Goal: Transaction & Acquisition: Purchase product/service

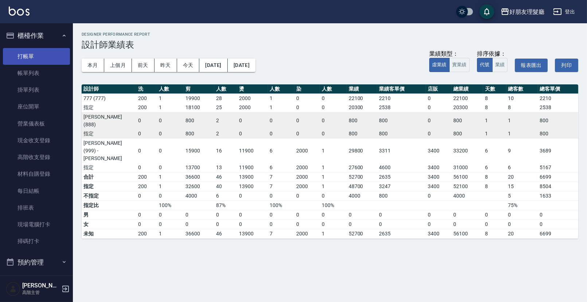
click at [40, 63] on link "打帳單" at bounding box center [36, 56] width 67 height 17
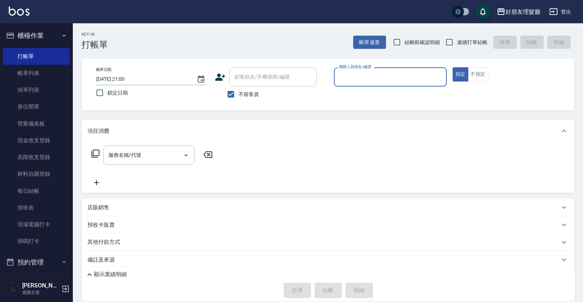
click at [349, 75] on input "服務人員姓名/編號" at bounding box center [390, 77] width 106 height 13
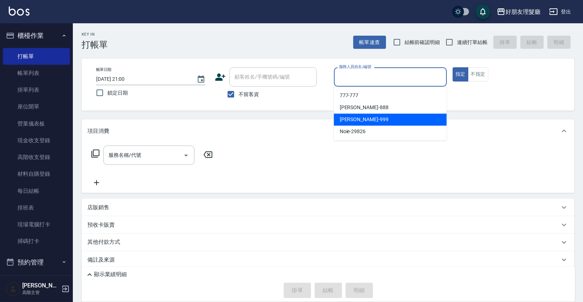
click at [363, 118] on div "[PERSON_NAME] -999" at bounding box center [390, 120] width 113 height 12
type input "[PERSON_NAME]-999"
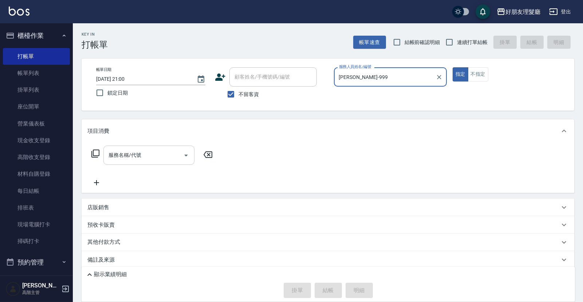
click at [167, 157] on input "服務名稱/代號" at bounding box center [144, 155] width 74 height 13
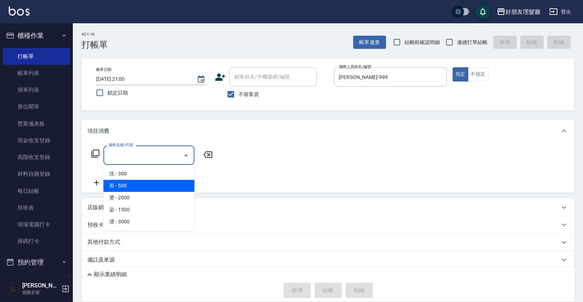
click at [171, 189] on span "剪 - 500" at bounding box center [148, 186] width 91 height 12
type input "剪(2)"
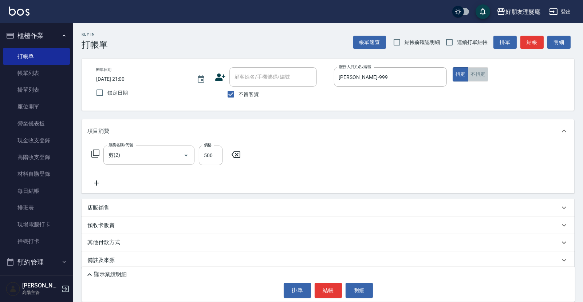
click at [476, 77] on button "不指定" at bounding box center [478, 74] width 20 height 14
click at [96, 185] on icon at bounding box center [96, 183] width 5 height 5
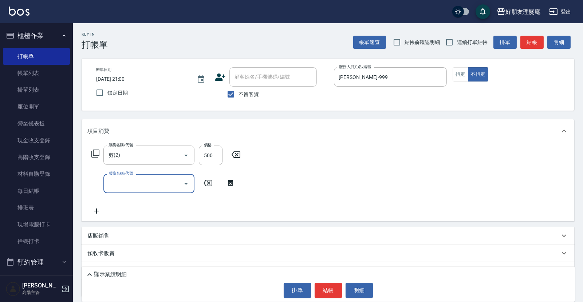
click at [128, 181] on input "服務名稱/代號" at bounding box center [144, 183] width 74 height 13
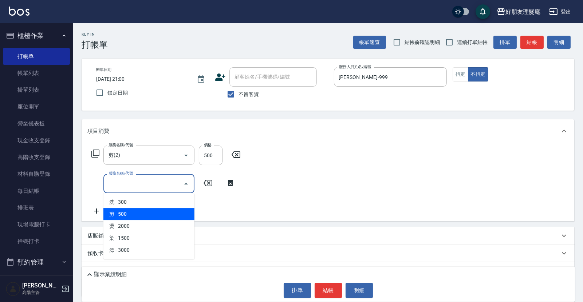
click at [141, 210] on span "剪 - 500" at bounding box center [148, 214] width 91 height 12
type input "剪(2)"
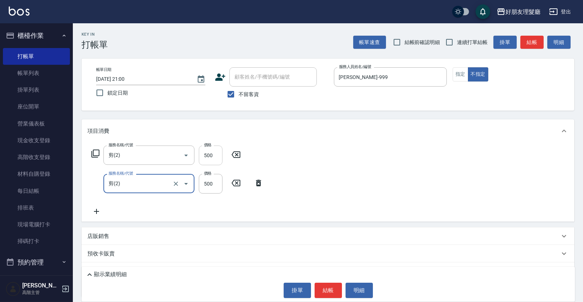
click at [215, 154] on input "500" at bounding box center [211, 156] width 24 height 20
click at [215, 155] on input "500" at bounding box center [211, 156] width 24 height 20
type input "600"
click at [218, 186] on input "500" at bounding box center [211, 184] width 24 height 20
type input "600"
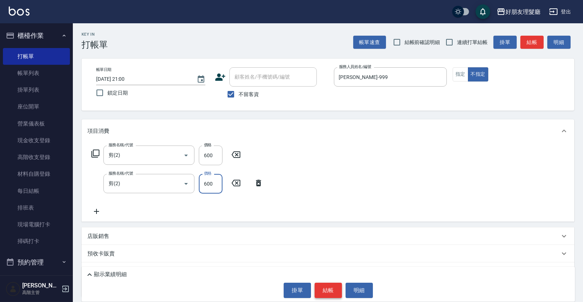
click at [335, 294] on button "結帳" at bounding box center [328, 290] width 27 height 15
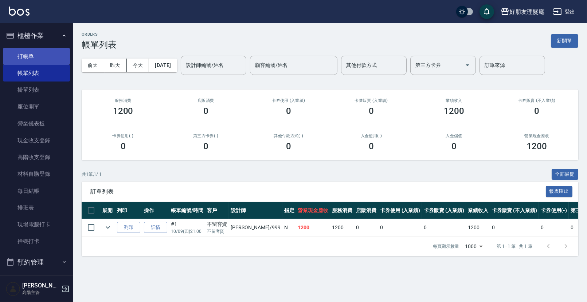
click at [44, 60] on link "打帳單" at bounding box center [36, 56] width 67 height 17
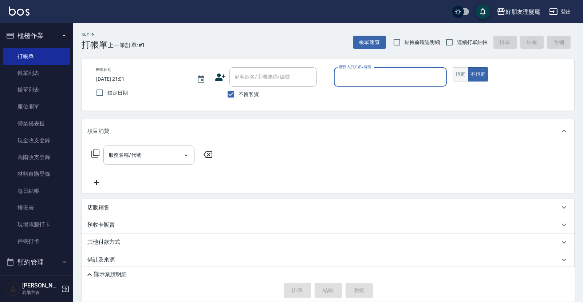
click at [453, 75] on button "指定" at bounding box center [461, 74] width 16 height 14
click at [407, 77] on input "服務人員姓名/編號" at bounding box center [390, 77] width 106 height 13
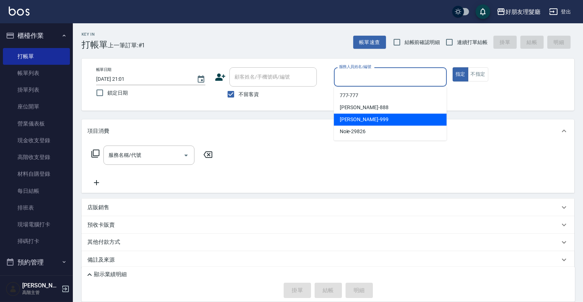
click at [375, 122] on div "[PERSON_NAME] -999" at bounding box center [390, 120] width 113 height 12
type input "[PERSON_NAME]-999"
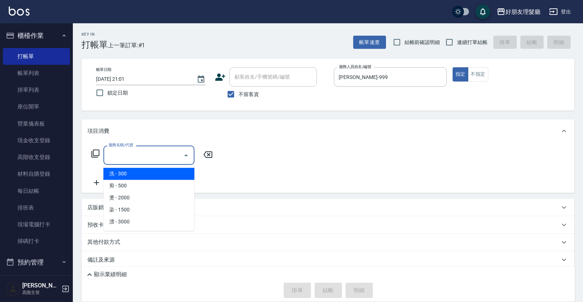
click at [173, 158] on input "服務名稱/代號" at bounding box center [144, 155] width 74 height 13
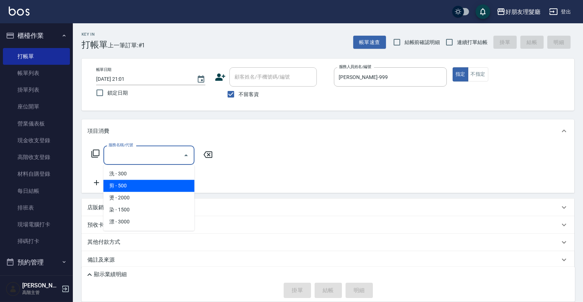
drag, startPoint x: 158, startPoint y: 186, endPoint x: 163, endPoint y: 183, distance: 5.9
click at [158, 186] on span "剪 - 500" at bounding box center [148, 186] width 91 height 12
type input "剪(2)"
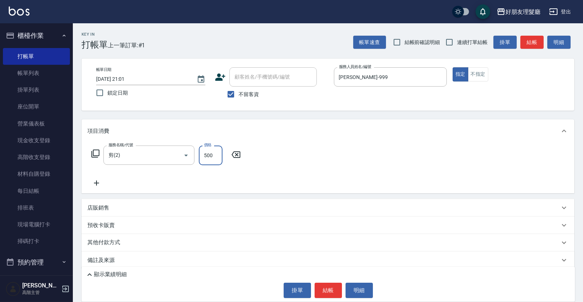
drag, startPoint x: 209, startPoint y: 153, endPoint x: 214, endPoint y: 151, distance: 5.8
click at [209, 153] on input "500" at bounding box center [211, 156] width 24 height 20
type input "3000"
click at [331, 289] on button "結帳" at bounding box center [328, 290] width 27 height 15
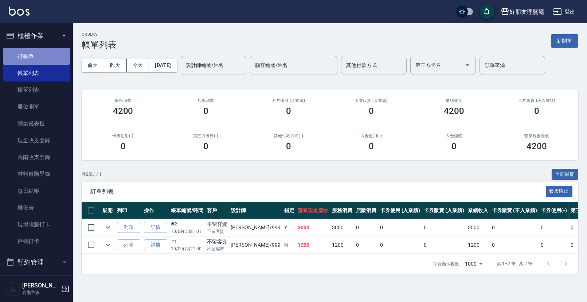
click at [48, 59] on link "打帳單" at bounding box center [36, 56] width 67 height 17
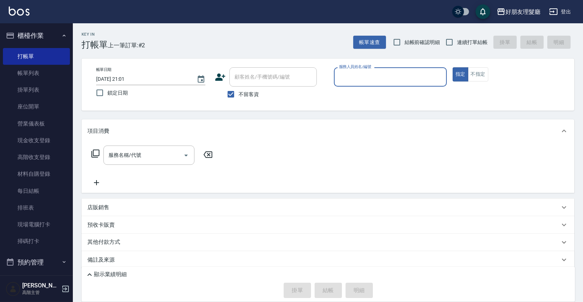
click at [407, 79] on input "服務人員姓名/編號" at bounding box center [390, 77] width 106 height 13
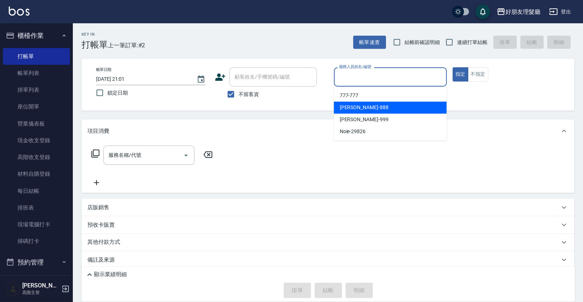
click at [392, 110] on div "[PERSON_NAME]-888" at bounding box center [390, 108] width 113 height 12
type input "[PERSON_NAME]-888"
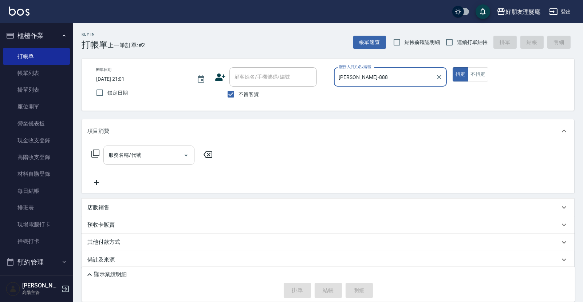
click at [157, 164] on div "服務名稱/代號" at bounding box center [148, 155] width 91 height 19
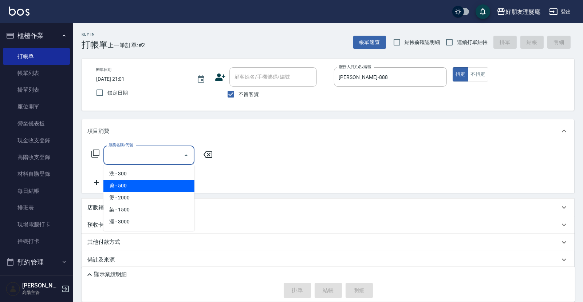
click at [156, 191] on span "剪 - 500" at bounding box center [148, 186] width 91 height 12
type input "剪(2)"
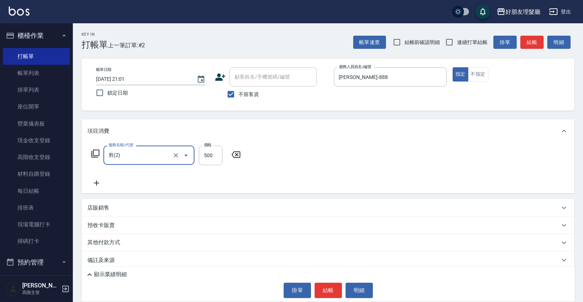
click at [99, 187] on icon at bounding box center [96, 183] width 18 height 9
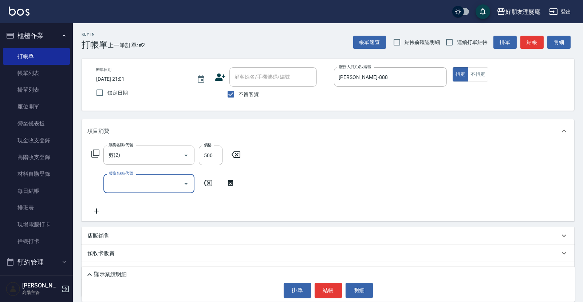
click at [117, 188] on input "服務名稱/代號" at bounding box center [144, 183] width 74 height 13
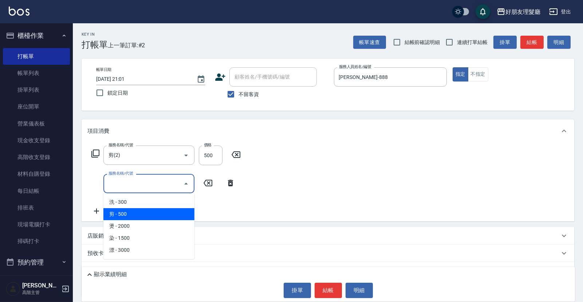
click at [133, 214] on span "剪 - 500" at bounding box center [148, 214] width 91 height 12
type input "剪(2)"
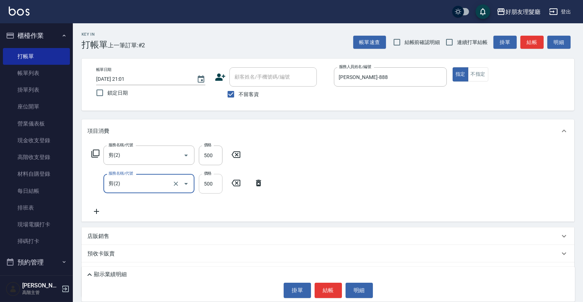
click at [206, 185] on input "500" at bounding box center [211, 184] width 24 height 20
type input "400"
click at [95, 213] on icon at bounding box center [96, 211] width 18 height 9
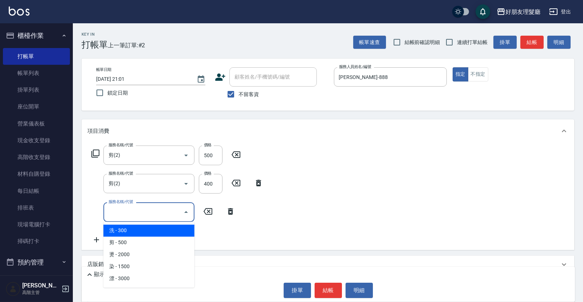
click at [129, 214] on input "服務名稱/代號" at bounding box center [144, 212] width 74 height 13
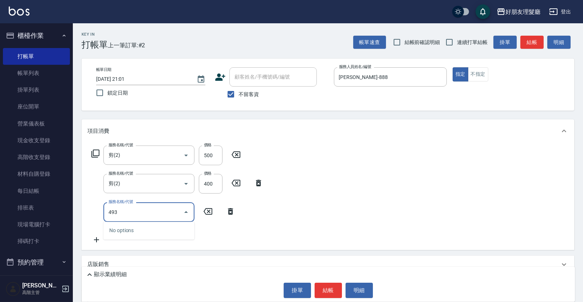
click at [186, 207] on button "Close" at bounding box center [186, 212] width 12 height 12
click at [186, 208] on icon "Open" at bounding box center [186, 212] width 9 height 9
type input "493"
click at [225, 208] on icon at bounding box center [230, 211] width 18 height 9
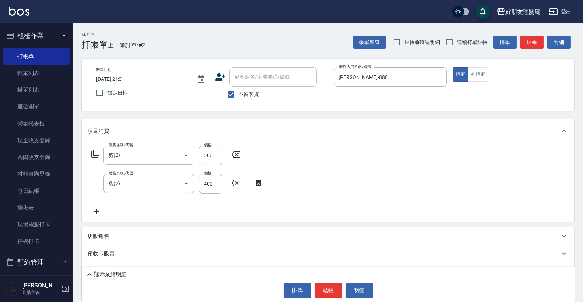
click at [97, 212] on icon at bounding box center [96, 211] width 18 height 9
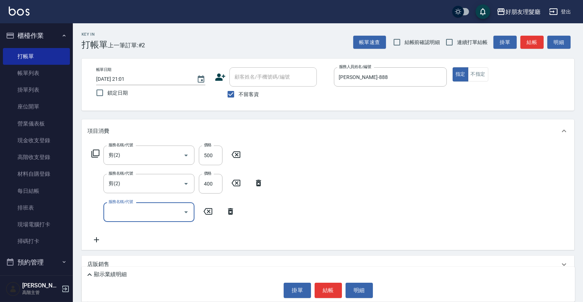
click at [146, 208] on input "服務名稱/代號" at bounding box center [144, 212] width 74 height 13
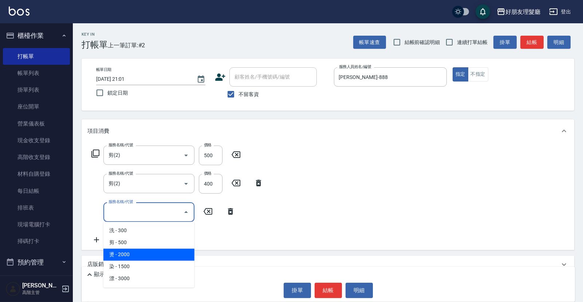
click at [141, 252] on span "燙 - 2000" at bounding box center [148, 255] width 91 height 12
type input "燙(3)"
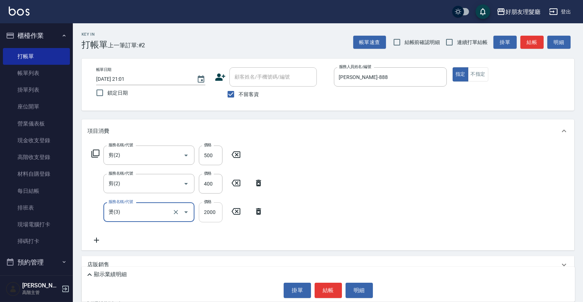
click at [221, 211] on input "2000" at bounding box center [211, 212] width 24 height 20
type input "4930"
click at [314, 210] on div "服務名稱/代號 剪(2) 服務名稱/代號 價格 500 價格 服務名稱/代號 剪(2) 服務名稱/代號 價格 400 價格 服務名稱/代號 燙(3) 服務名稱…" at bounding box center [328, 196] width 493 height 107
click at [100, 235] on div "服務名稱/代號 剪(2) 服務名稱/代號 價格 500 價格 服務名稱/代號 剪(2) 服務名稱/代號 價格 400 價格 服務名稱/代號 燙(3) 服務名稱…" at bounding box center [177, 195] width 180 height 99
click at [100, 237] on icon at bounding box center [96, 240] width 18 height 9
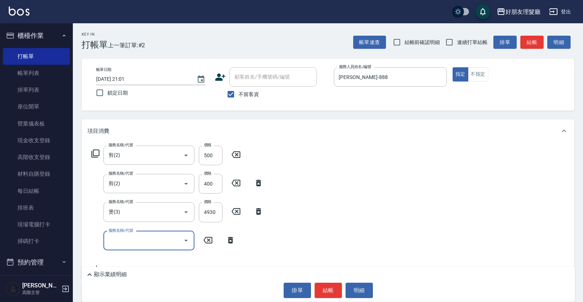
click at [122, 236] on input "服務名稱/代號" at bounding box center [144, 240] width 74 height 13
click at [146, 194] on span "燙 - 2000" at bounding box center [148, 198] width 91 height 12
type input "燙(3)"
click at [330, 288] on button "結帳" at bounding box center [328, 290] width 27 height 15
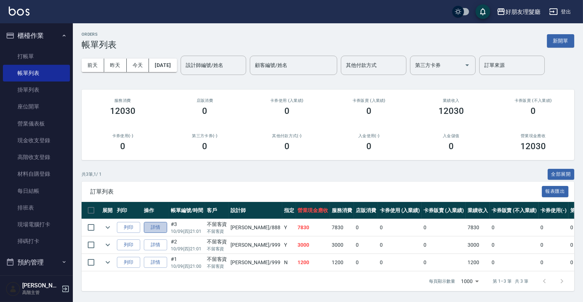
click at [160, 228] on link "詳情" at bounding box center [155, 227] width 23 height 11
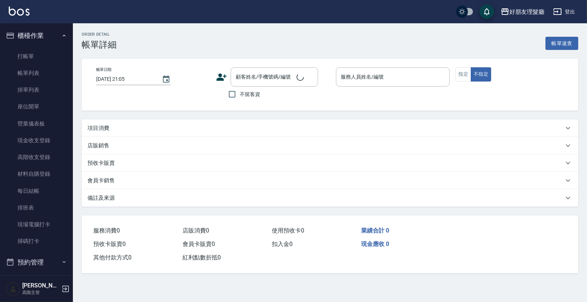
type input "[DATE] 21:01"
checkbox input "true"
type input "[PERSON_NAME]-888"
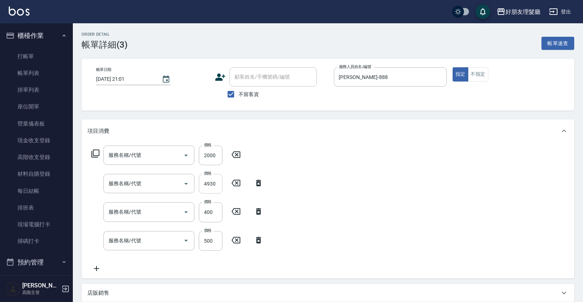
type input "燙(3)"
type input "剪(2)"
click at [103, 267] on icon at bounding box center [96, 268] width 18 height 9
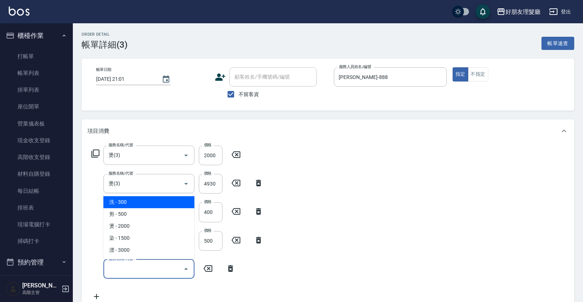
click at [145, 264] on input "服務名稱/代號" at bounding box center [144, 269] width 74 height 13
click at [137, 207] on span "洗 - 300" at bounding box center [148, 202] width 91 height 12
type input "洗(1)"
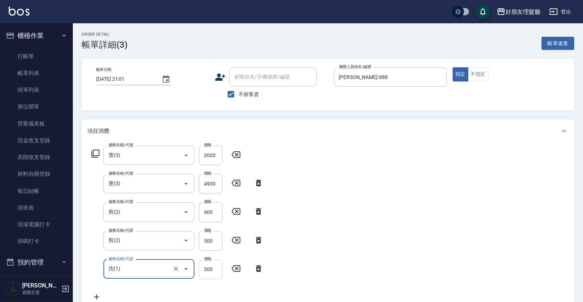
click at [212, 264] on input "300" at bounding box center [211, 270] width 24 height 20
click at [213, 267] on input "300" at bounding box center [211, 270] width 24 height 20
drag, startPoint x: 215, startPoint y: 269, endPoint x: 200, endPoint y: 269, distance: 14.9
click at [200, 269] on input "300" at bounding box center [211, 270] width 24 height 20
type input "200"
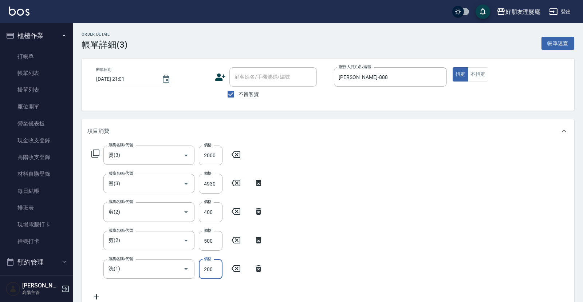
click at [326, 208] on div "服務名稱/代號 燙(3) 服務名稱/代號 價格 2000 價格 服務名稱/代號 燙(3) 服務名稱/代號 價格 4930 價格 服務名稱/代號 剪(2) 服務…" at bounding box center [328, 225] width 493 height 165
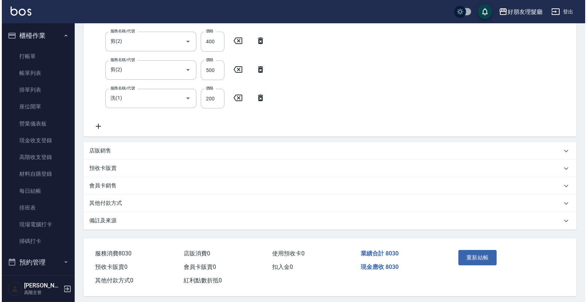
scroll to position [175, 0]
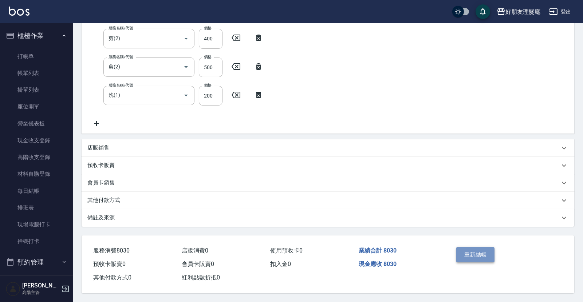
click at [473, 249] on button "重新結帳" at bounding box center [475, 254] width 39 height 15
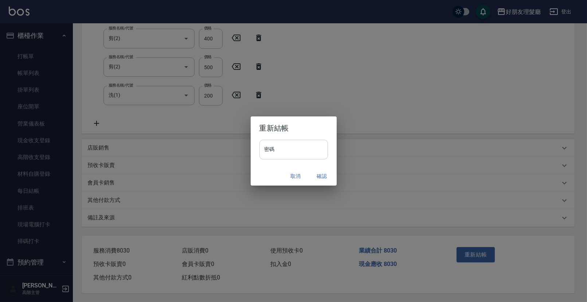
click at [295, 150] on input "密碼" at bounding box center [293, 150] width 68 height 20
type input "****"
click at [314, 170] on button "確認" at bounding box center [321, 176] width 23 height 13
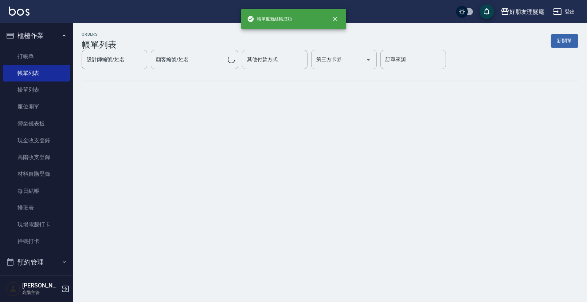
click at [324, 177] on div "ORDERS 帳單列表 新開單 設計師編號/姓名 設計師編號/姓名 顧客編號/姓名 顧客編號/姓名 其他付款方式 其他付款方式 第三方卡券 第三方卡券 訂單來…" at bounding box center [293, 151] width 587 height 302
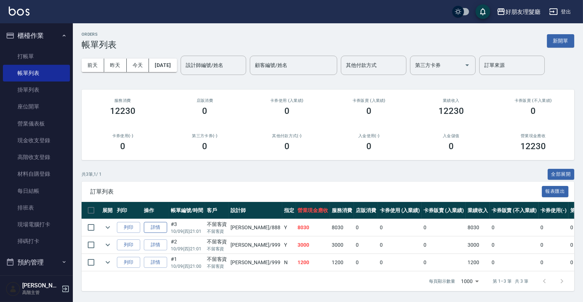
click at [153, 229] on link "詳情" at bounding box center [155, 227] width 23 height 11
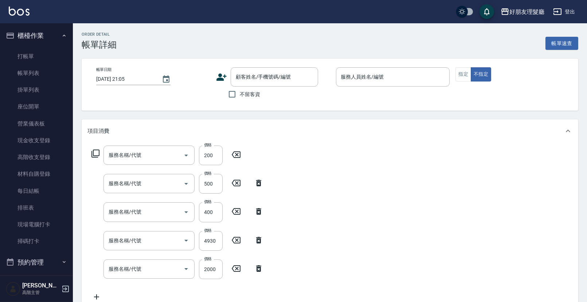
type input "[DATE] 21:01"
checkbox input "true"
type input "[PERSON_NAME]-888"
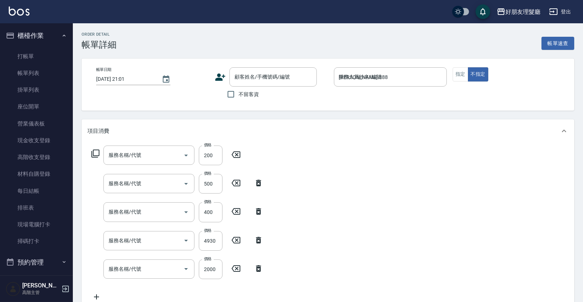
type input "洗(1)"
type input "剪(2)"
type input "燙(3)"
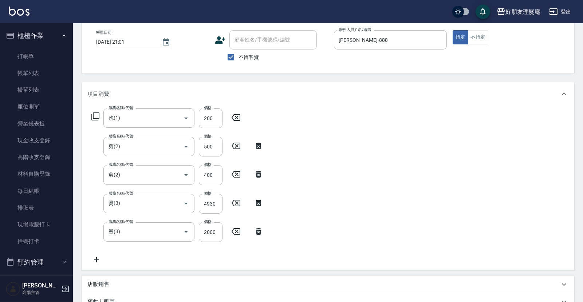
scroll to position [78, 0]
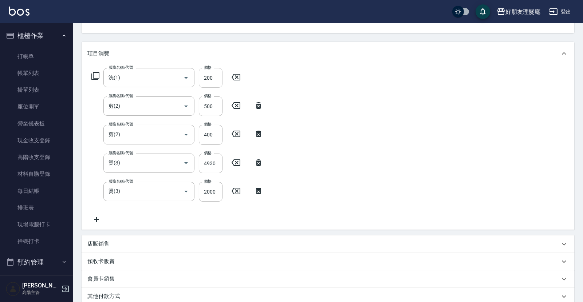
click at [212, 79] on input "200" at bounding box center [211, 78] width 24 height 20
type input "300"
click at [346, 105] on div "服務名稱/代號 洗(1) 服務名稱/代號 價格 300 價格 服務名稱/代號 剪(2) 服務名稱/代號 價格 500 價格 服務名稱/代號 剪(2) 服務名稱…" at bounding box center [328, 147] width 493 height 165
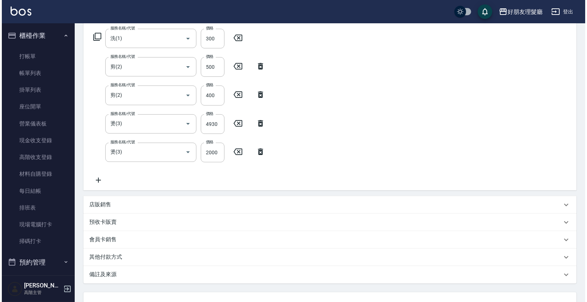
scroll to position [175, 0]
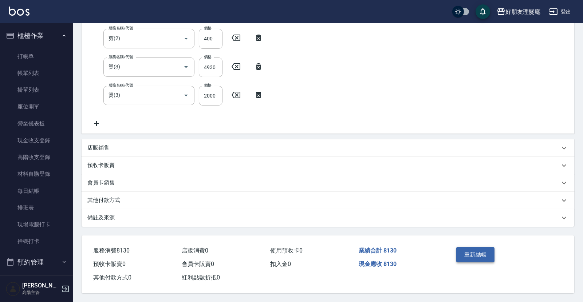
click at [481, 255] on button "重新結帳" at bounding box center [475, 254] width 39 height 15
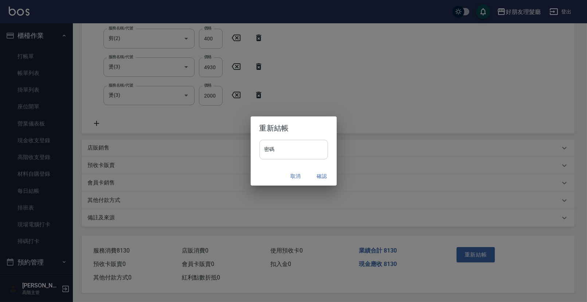
click at [312, 148] on input "密碼" at bounding box center [293, 150] width 68 height 20
type input "****"
click at [323, 172] on button "確認" at bounding box center [321, 176] width 23 height 13
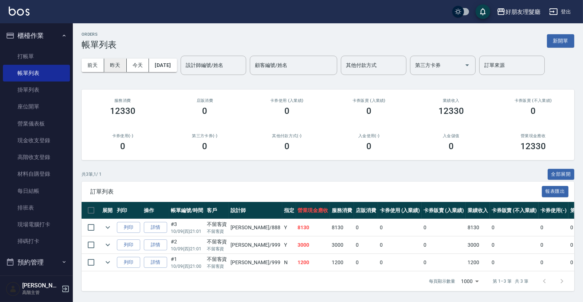
click at [123, 68] on button "昨天" at bounding box center [115, 65] width 23 height 13
click at [139, 71] on button "今天" at bounding box center [138, 65] width 23 height 13
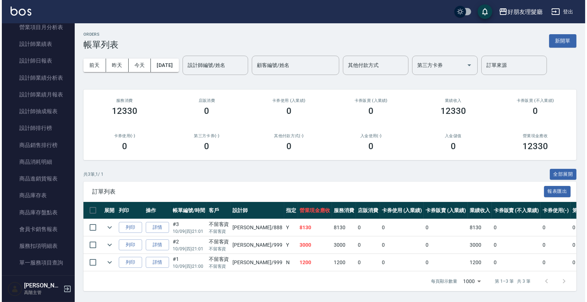
scroll to position [419, 0]
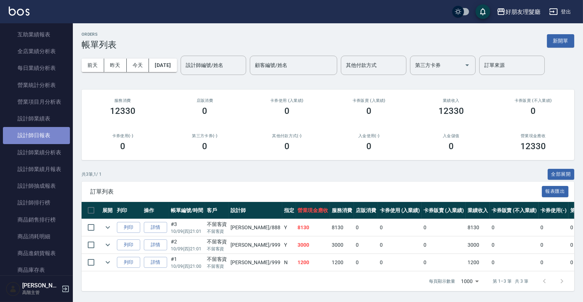
click at [45, 140] on link "設計師日報表" at bounding box center [36, 135] width 67 height 17
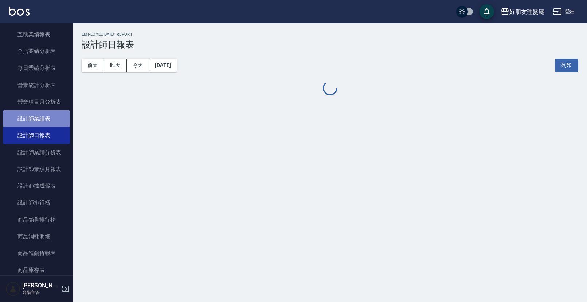
click at [46, 123] on link "設計師業績表" at bounding box center [36, 118] width 67 height 17
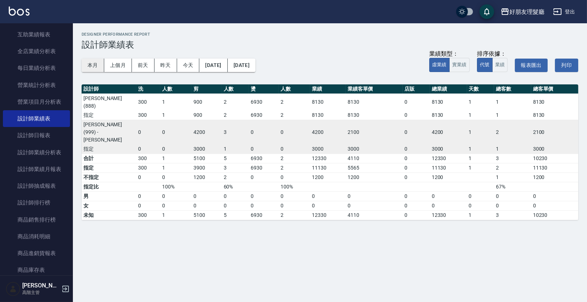
click at [86, 68] on button "本月" at bounding box center [93, 65] width 23 height 13
